Goal: Information Seeking & Learning: Check status

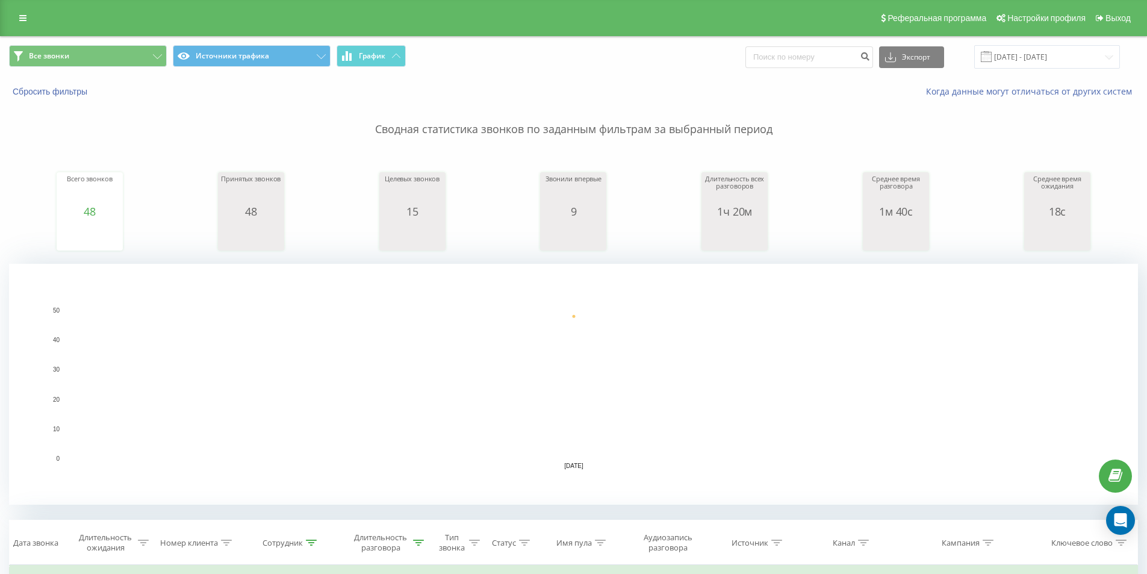
click at [442, 337] on rect "A chart." at bounding box center [574, 384] width 1016 height 149
